Goal: Use online tool/utility: Utilize a website feature to perform a specific function

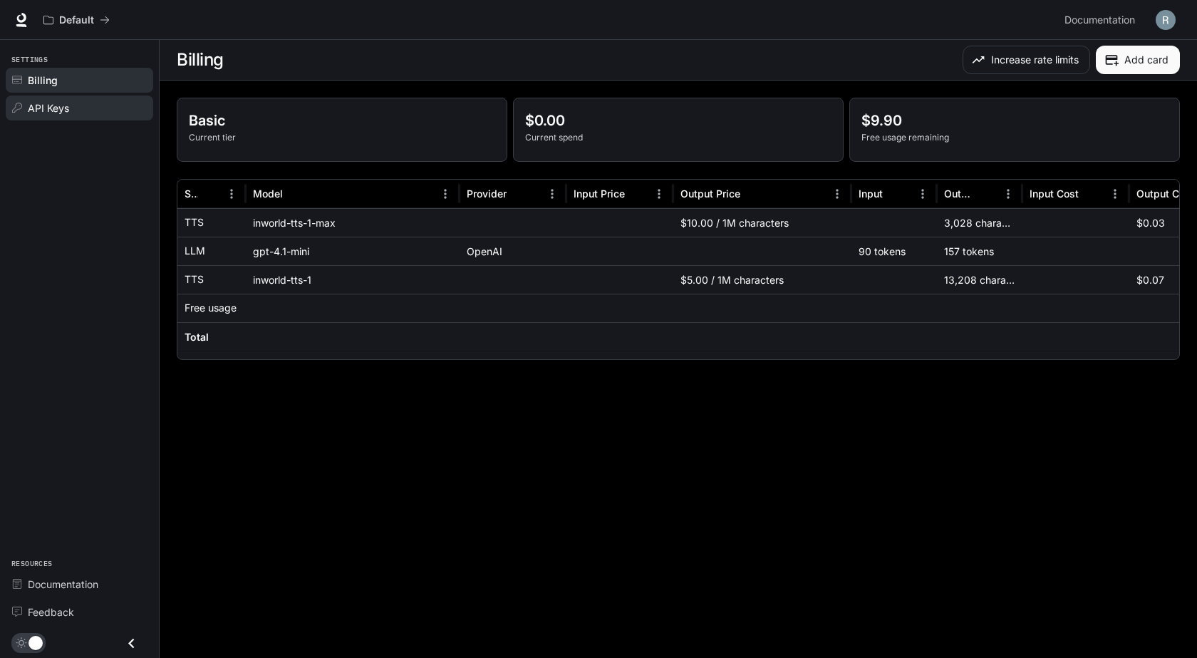
click at [48, 98] on link "API Keys" at bounding box center [80, 107] width 148 height 25
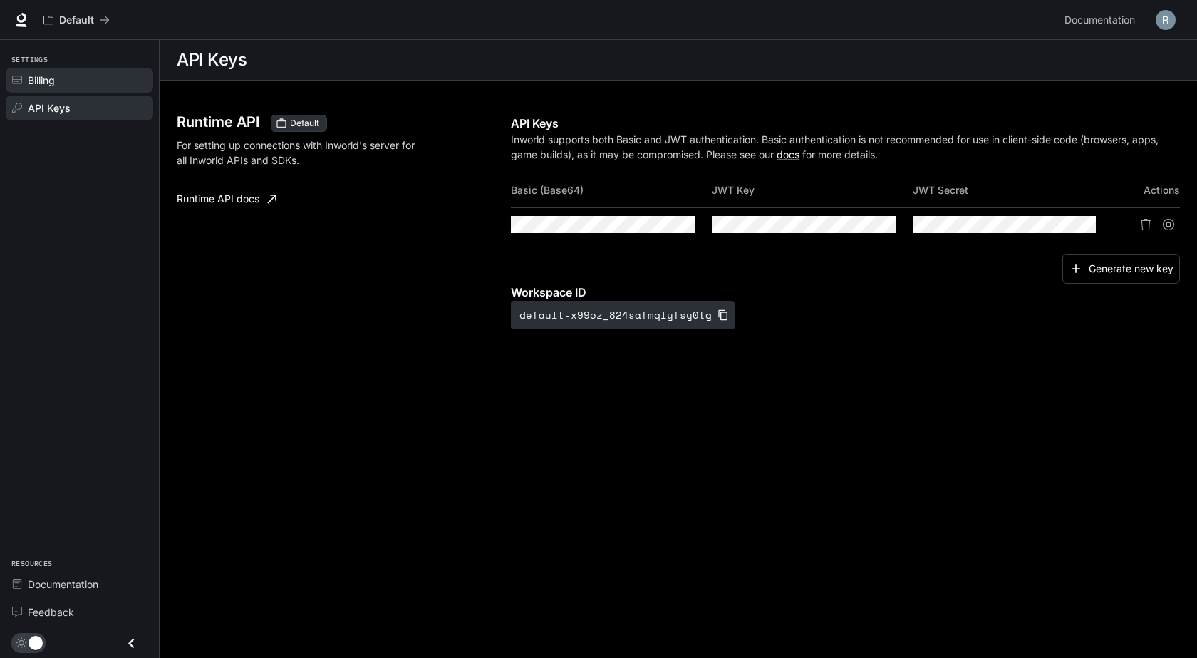
click at [58, 81] on div "Billing" at bounding box center [87, 80] width 119 height 15
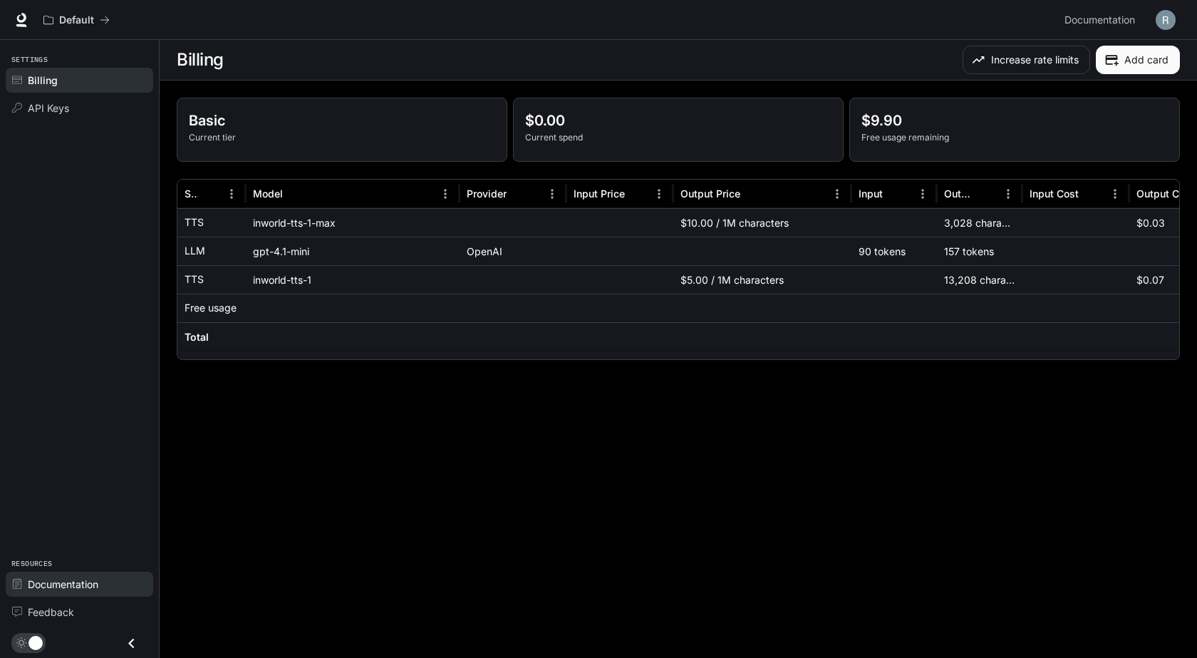
click at [85, 587] on span "Documentation" at bounding box center [63, 584] width 71 height 15
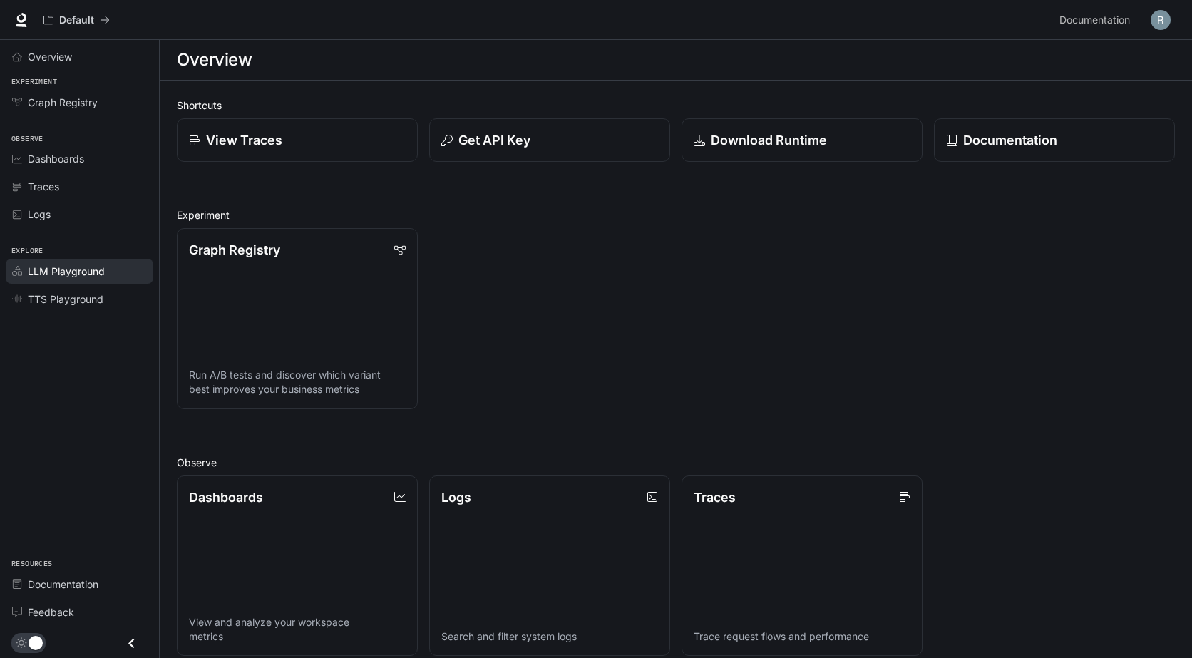
click at [79, 276] on span "LLM Playground" at bounding box center [66, 271] width 77 height 15
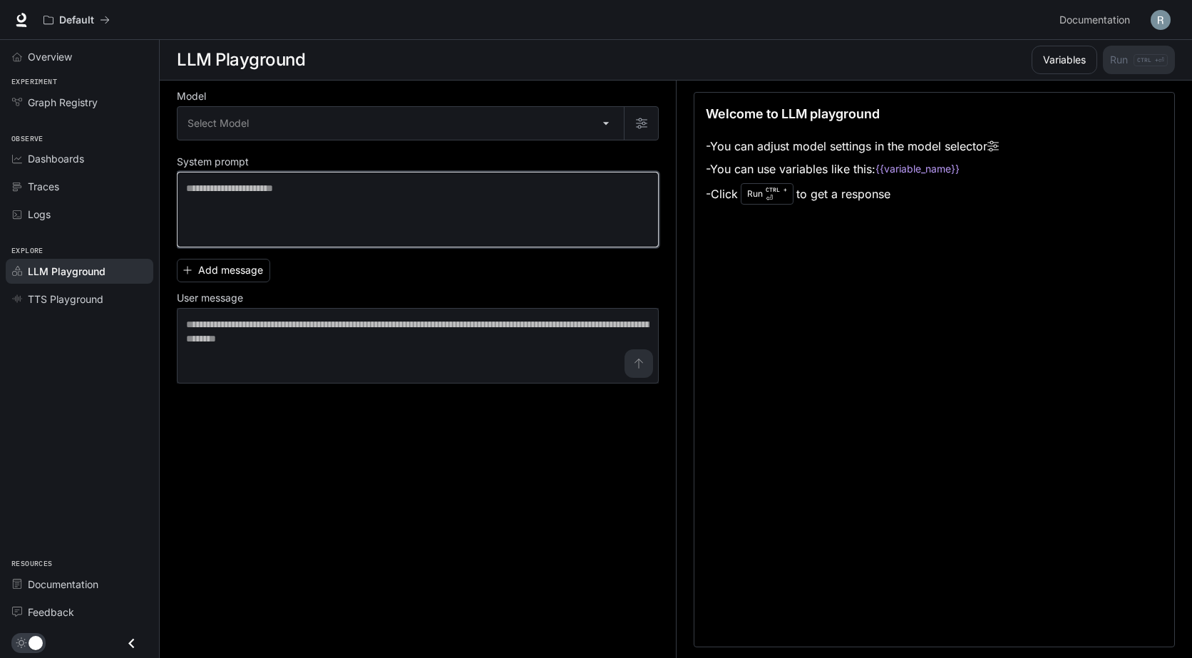
click at [310, 195] on textarea at bounding box center [417, 209] width 463 height 57
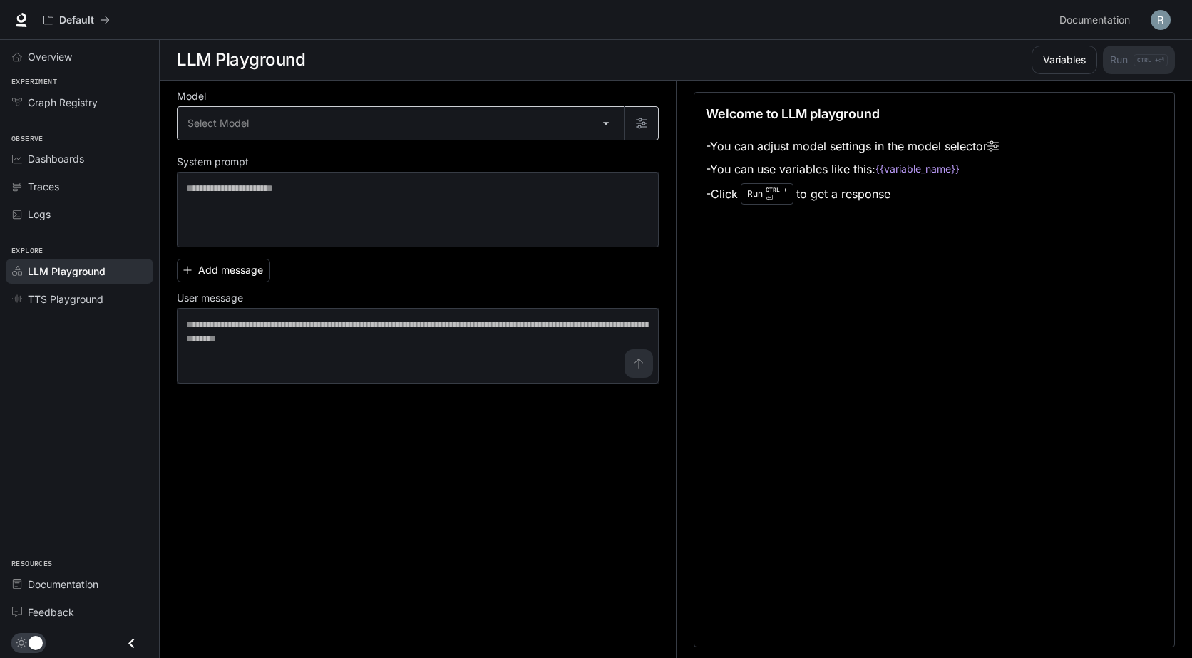
click at [290, 122] on body "Browse Stores Add to MyUS cart X Close YOU CAN SHOP HERE! Find the product you …" at bounding box center [596, 329] width 1192 height 659
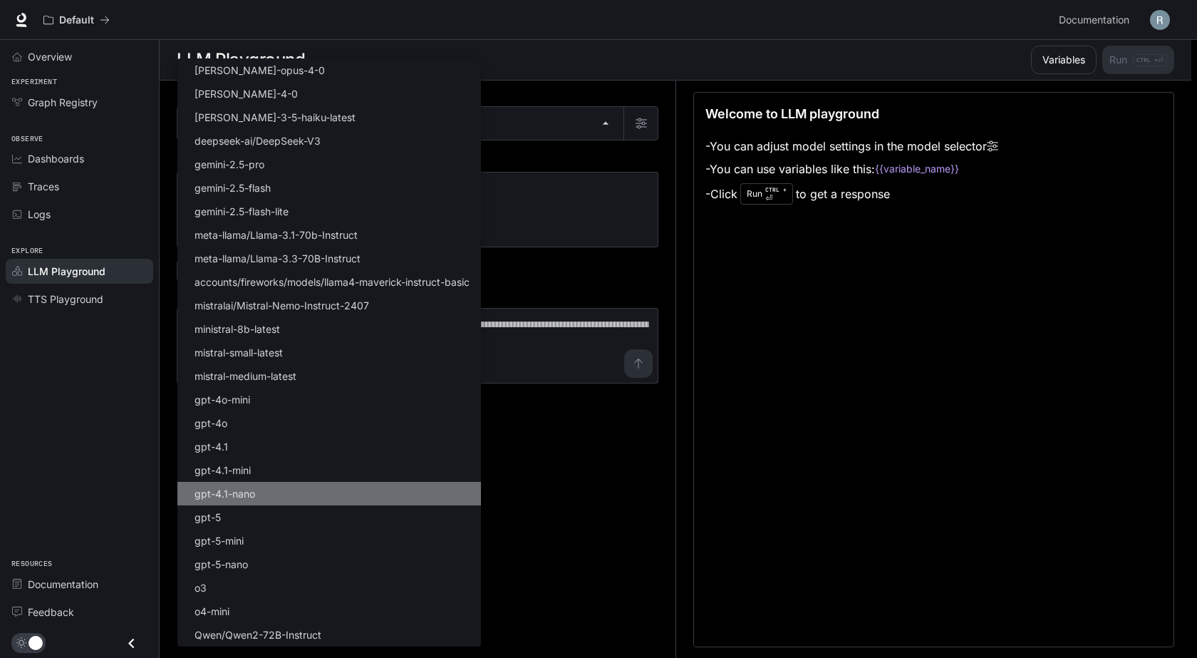
click at [266, 495] on li "gpt-4.1-nano" at bounding box center [329, 494] width 304 height 24
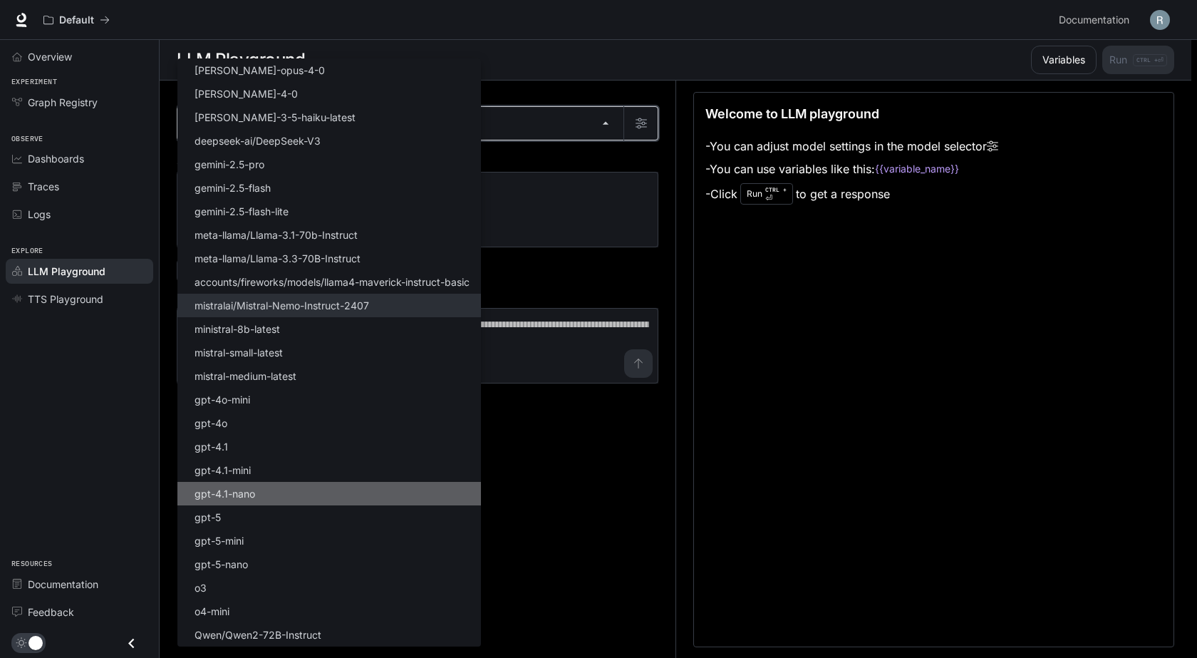
type input "**********"
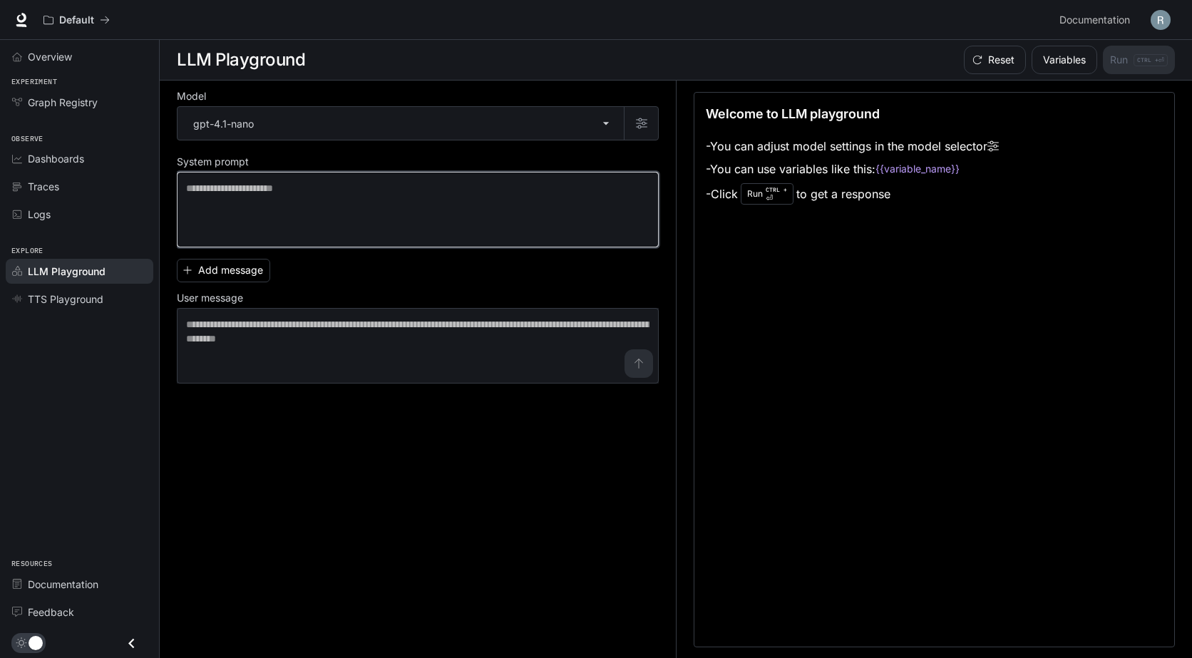
click at [476, 192] on textarea at bounding box center [417, 209] width 463 height 57
type textarea "**********"
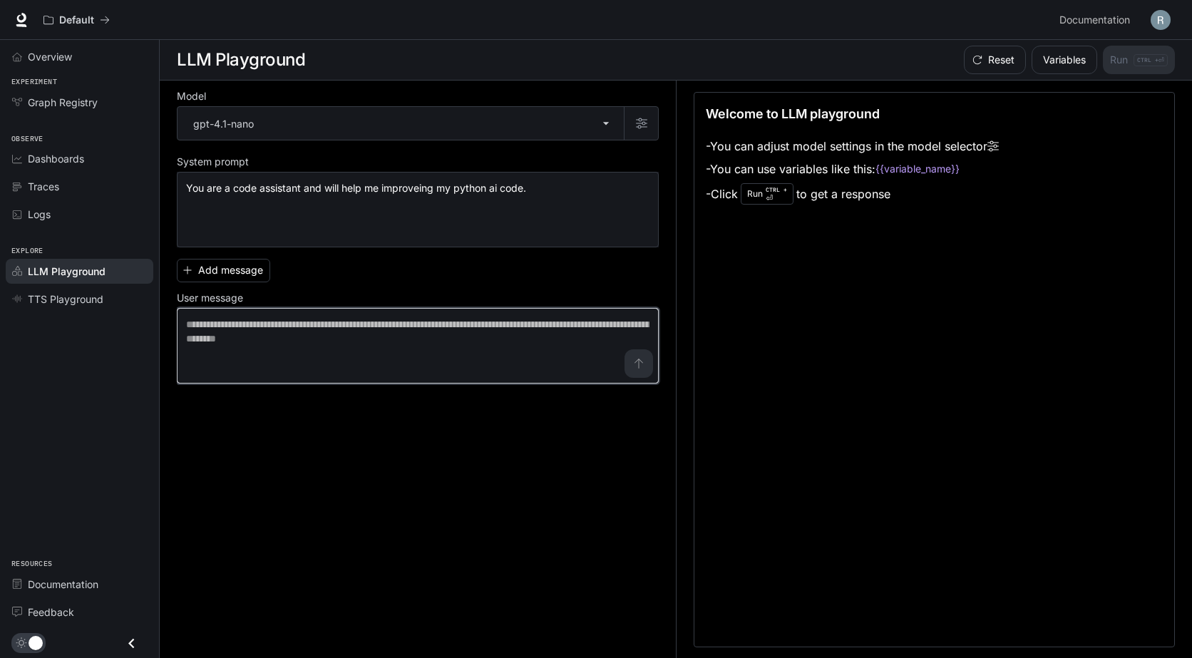
click at [310, 334] on textarea at bounding box center [417, 345] width 463 height 57
paste textarea "**********"
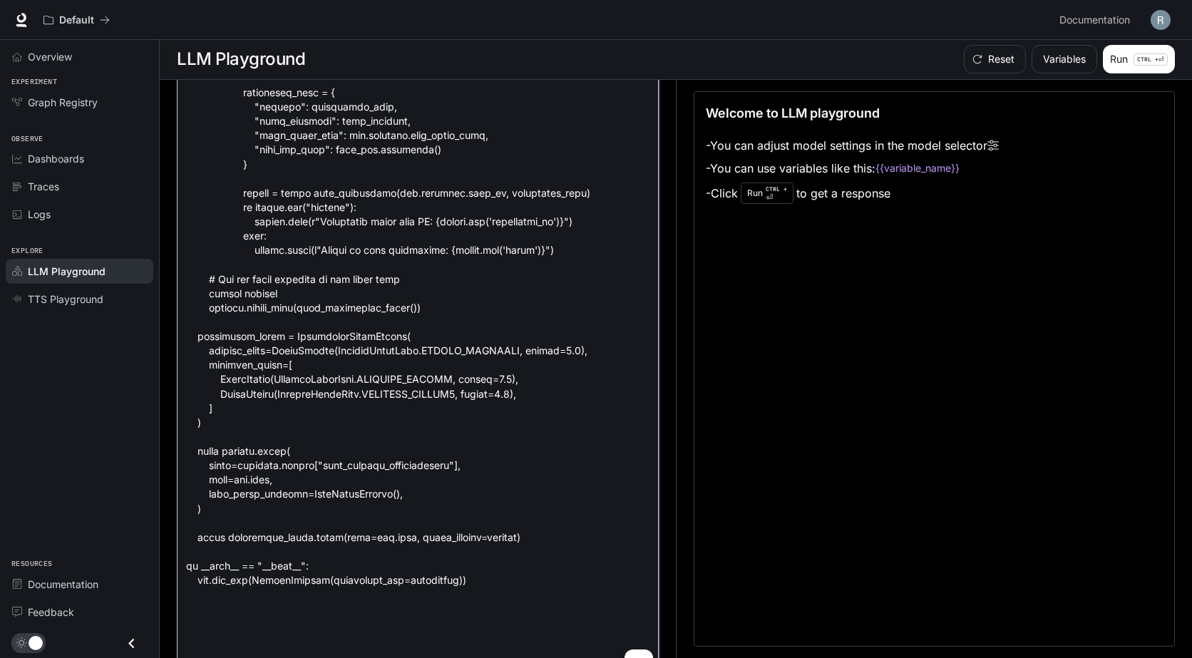
scroll to position [13483, 0]
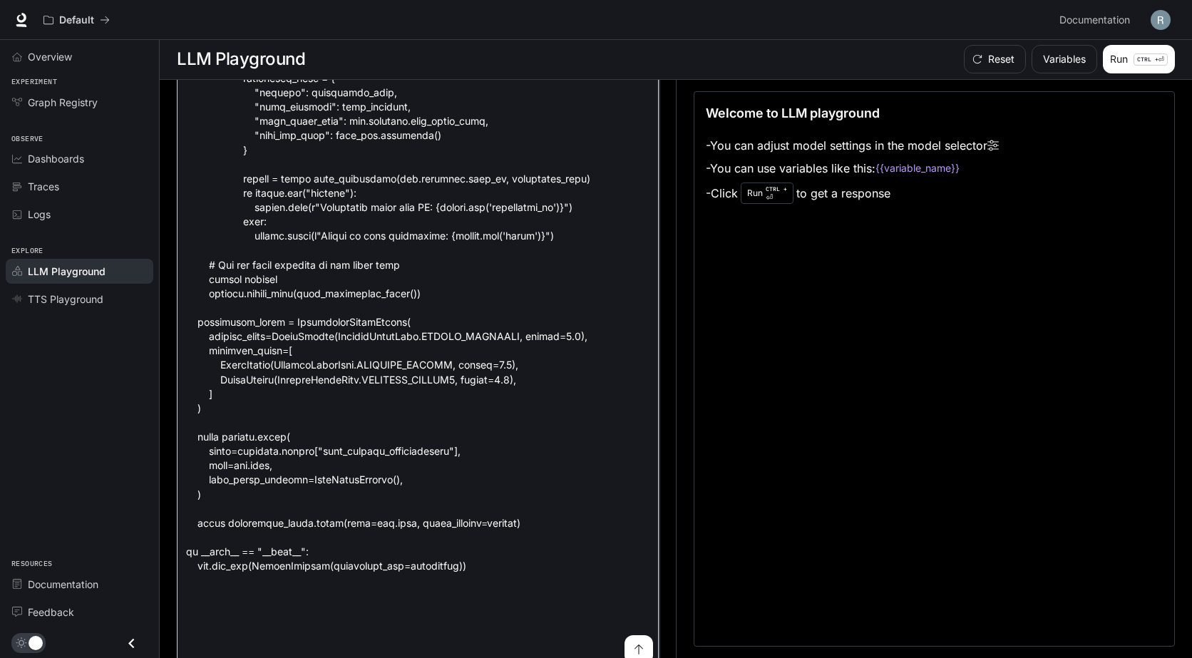
type textarea "**********"
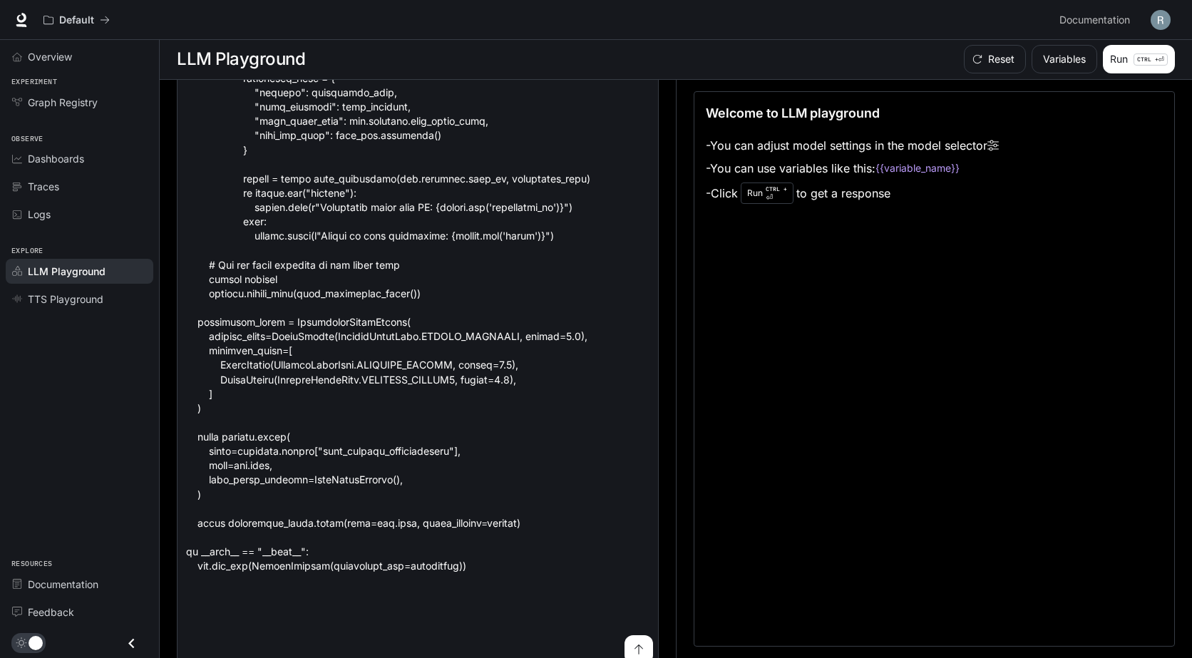
click at [624, 649] on button "submit" at bounding box center [638, 649] width 29 height 29
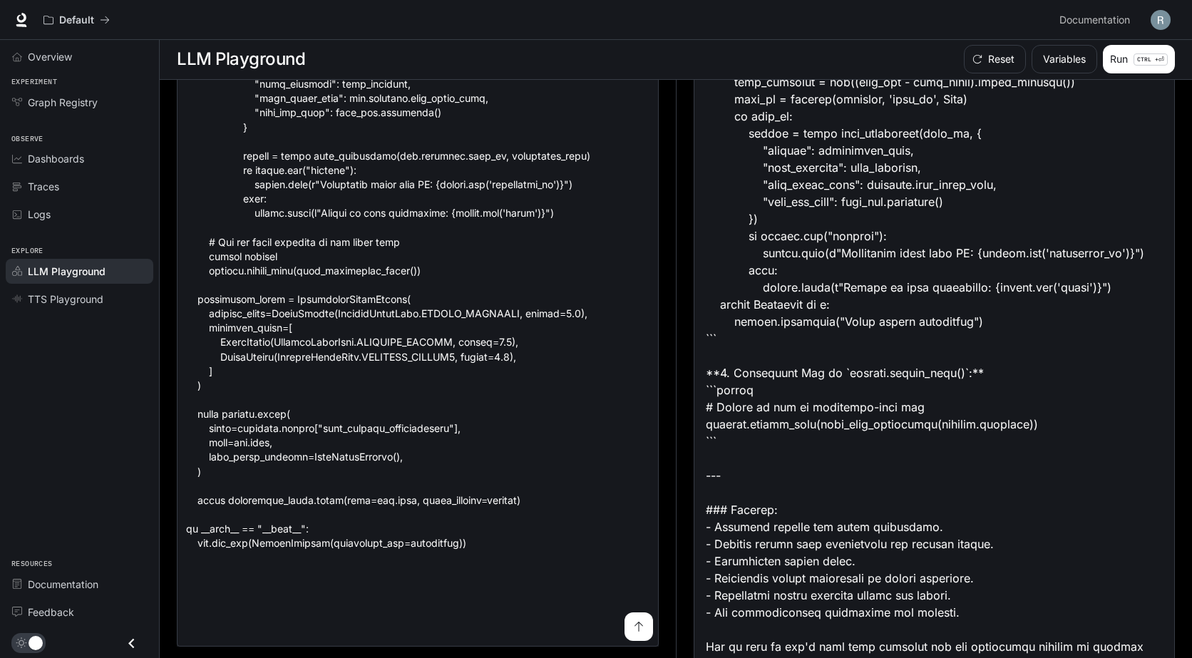
scroll to position [2622, 0]
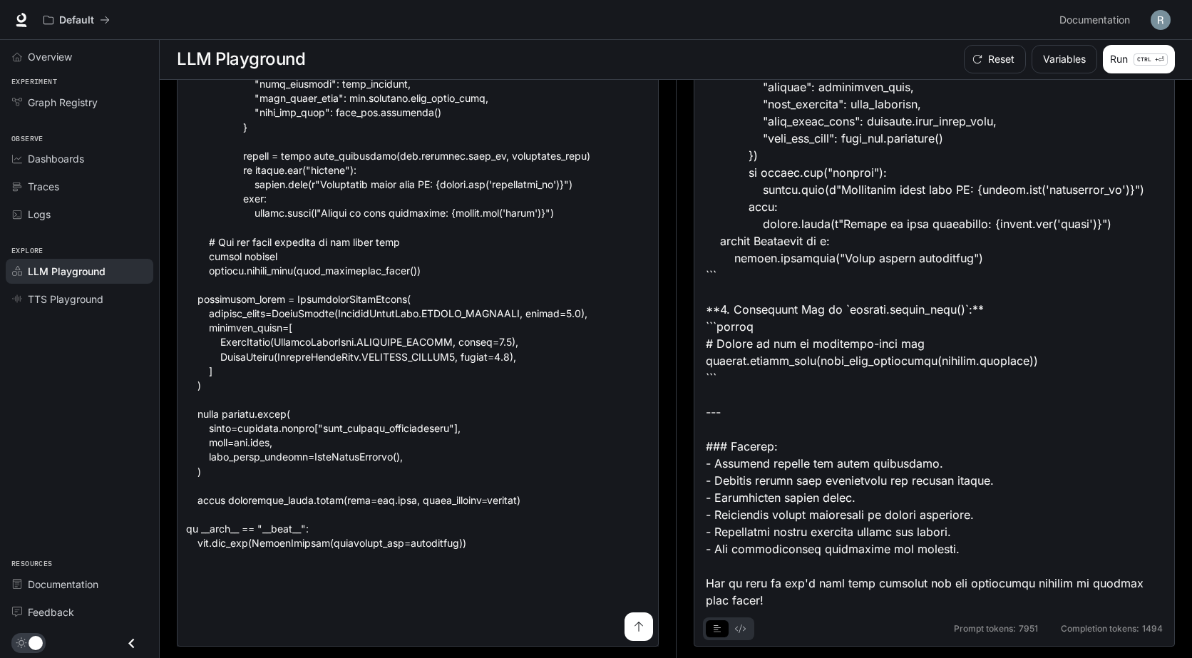
click at [739, 634] on button "basic tabs example" at bounding box center [739, 628] width 23 height 23
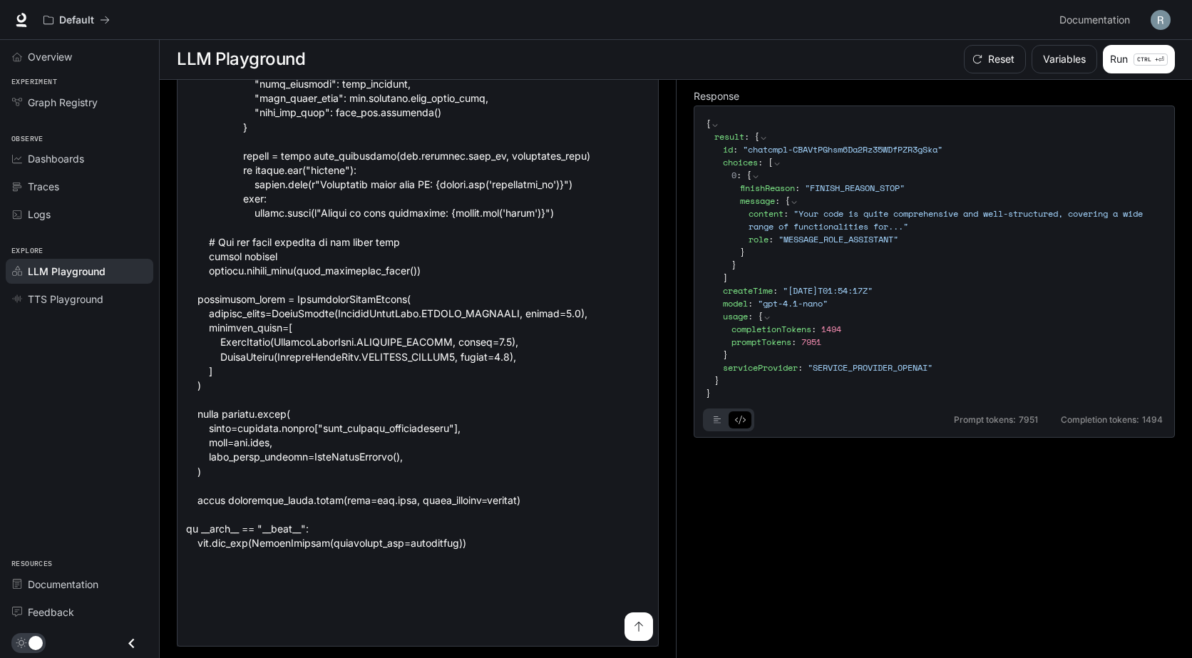
click at [703, 414] on div at bounding box center [728, 419] width 51 height 23
click at [722, 411] on button "basic tabs example" at bounding box center [717, 419] width 23 height 23
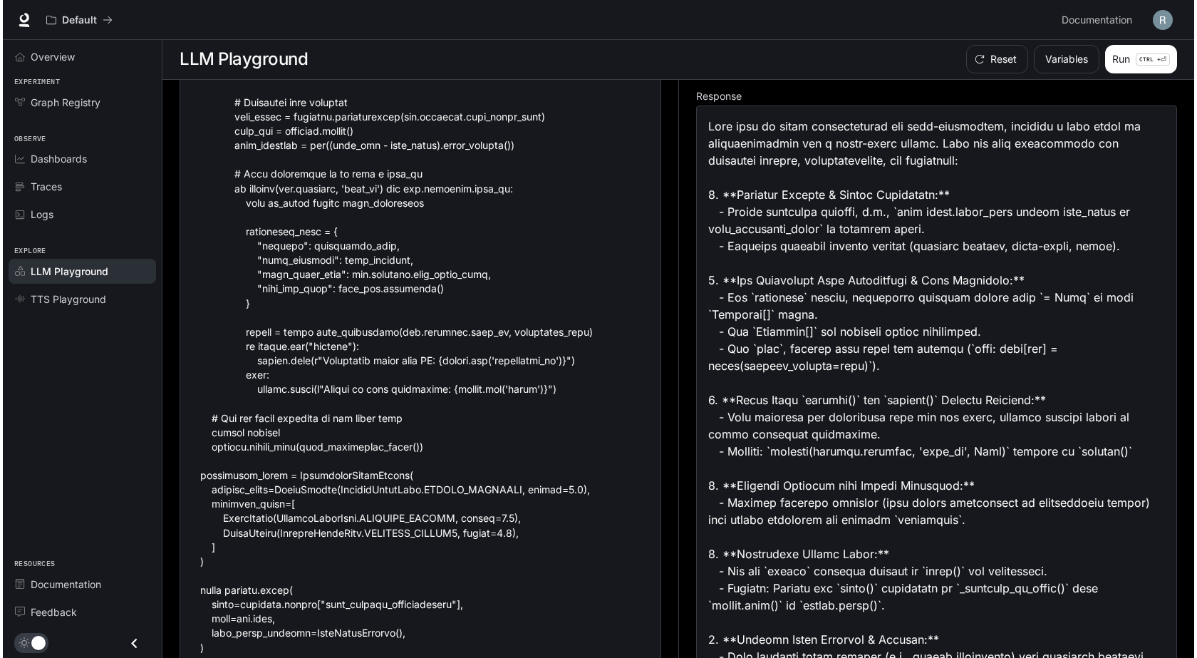
scroll to position [13292, 0]
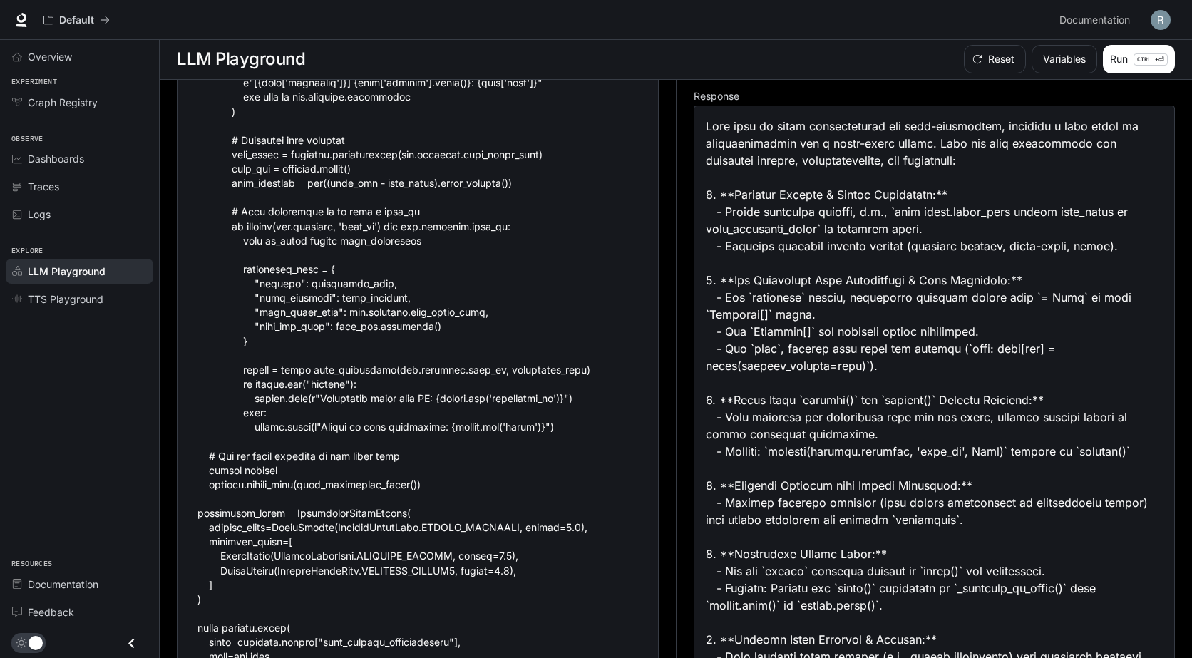
click at [1156, 16] on img "button" at bounding box center [1160, 20] width 20 height 20
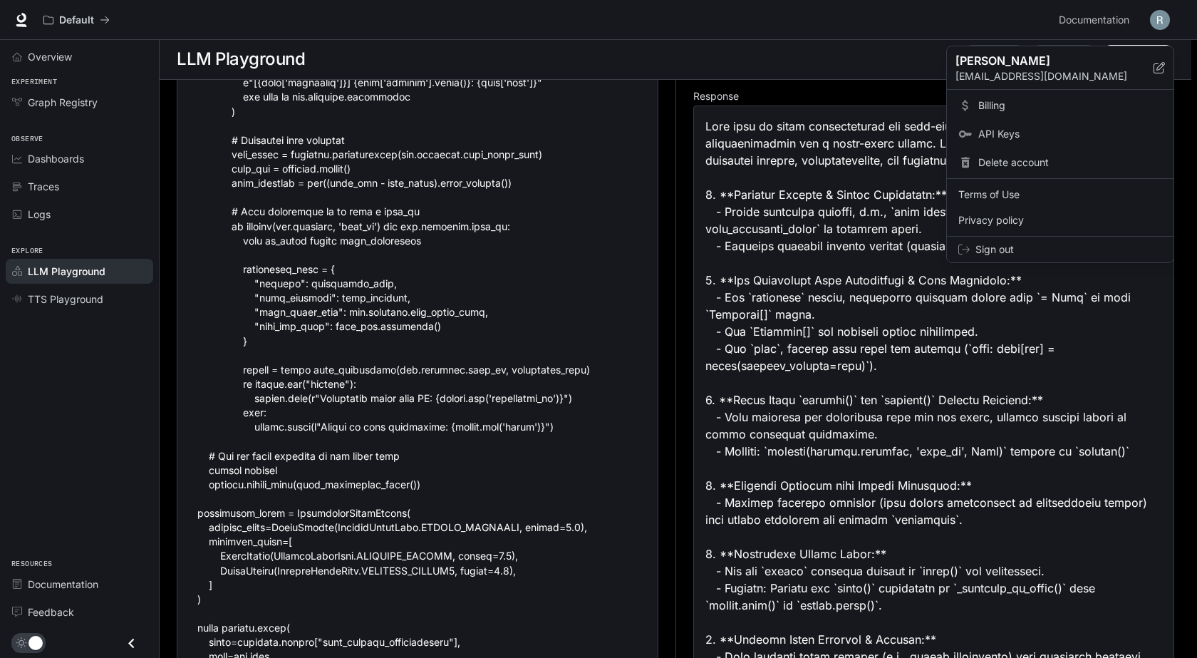
click at [1022, 110] on span "Billing" at bounding box center [1070, 105] width 184 height 14
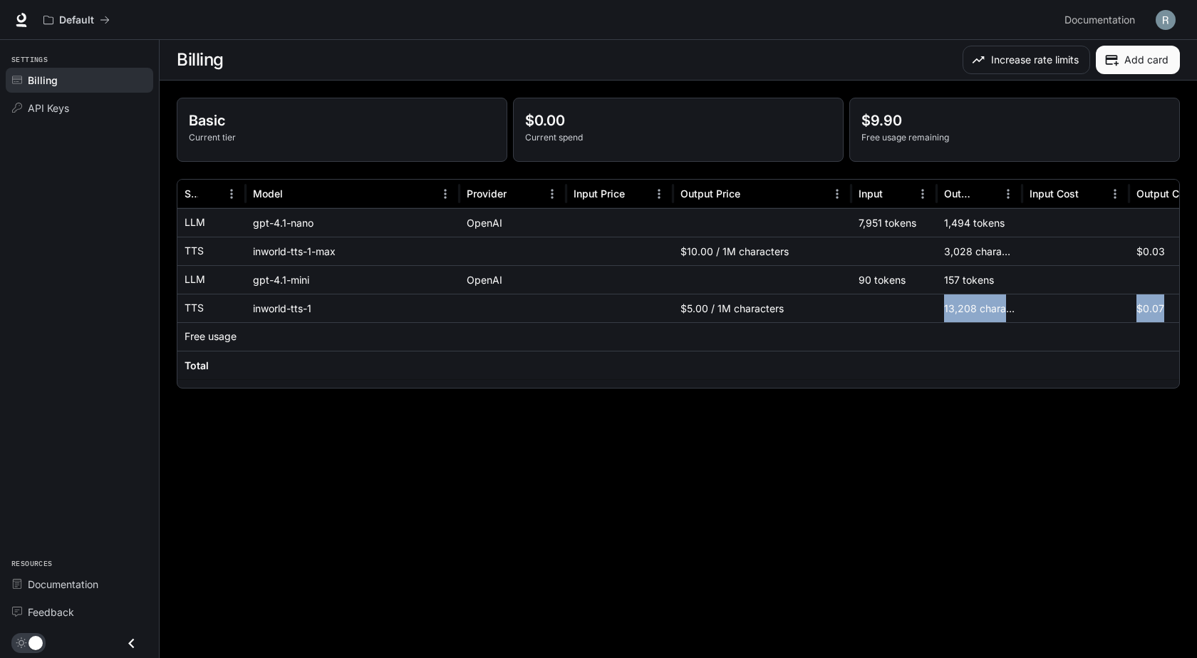
drag, startPoint x: 1165, startPoint y: 303, endPoint x: 936, endPoint y: 301, distance: 228.8
click at [936, 301] on div "TTS inworld-tts-1 $5.00 / 1M characters 13,208 characters $0.07 $0.07" at bounding box center [760, 308] width 1166 height 29
click at [1017, 304] on div "13,208 characters" at bounding box center [980, 308] width 86 height 29
click at [950, 301] on div "13,208 characters" at bounding box center [980, 308] width 86 height 29
